Goal: Task Accomplishment & Management: Complete application form

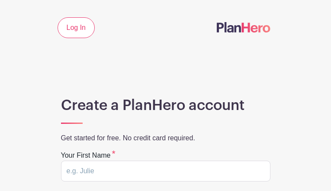
type input "YSzLCSgqmQHgYO"
type input "aerazKWjEKembXW"
type input "sherrysteele.2025@gmail.com"
